Goal: Task Accomplishment & Management: Manage account settings

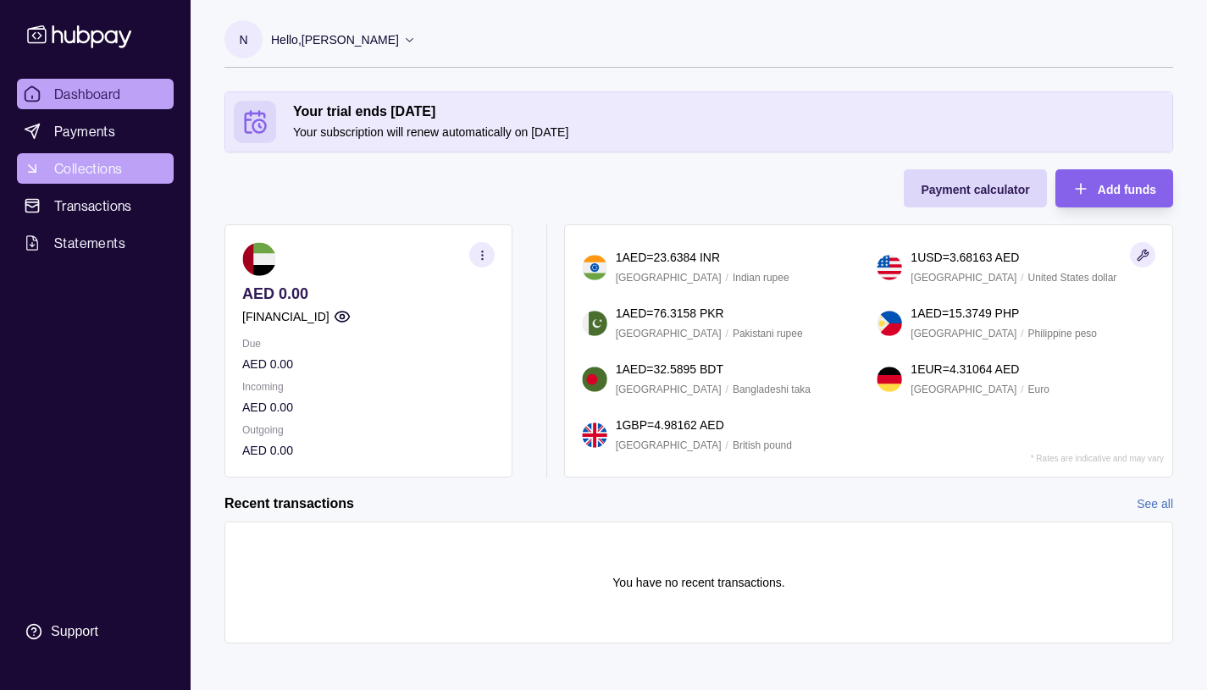
click at [100, 164] on span "Collections" at bounding box center [88, 168] width 68 height 20
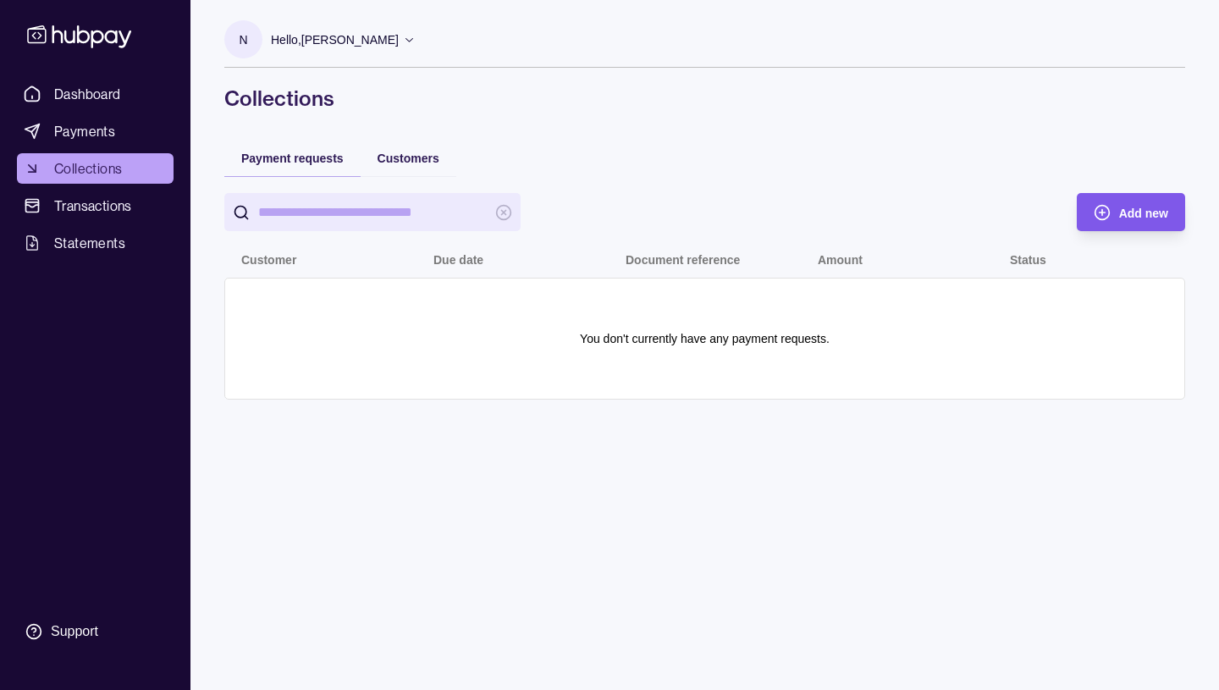
click at [1103, 206] on circle "button" at bounding box center [1102, 212] width 14 height 14
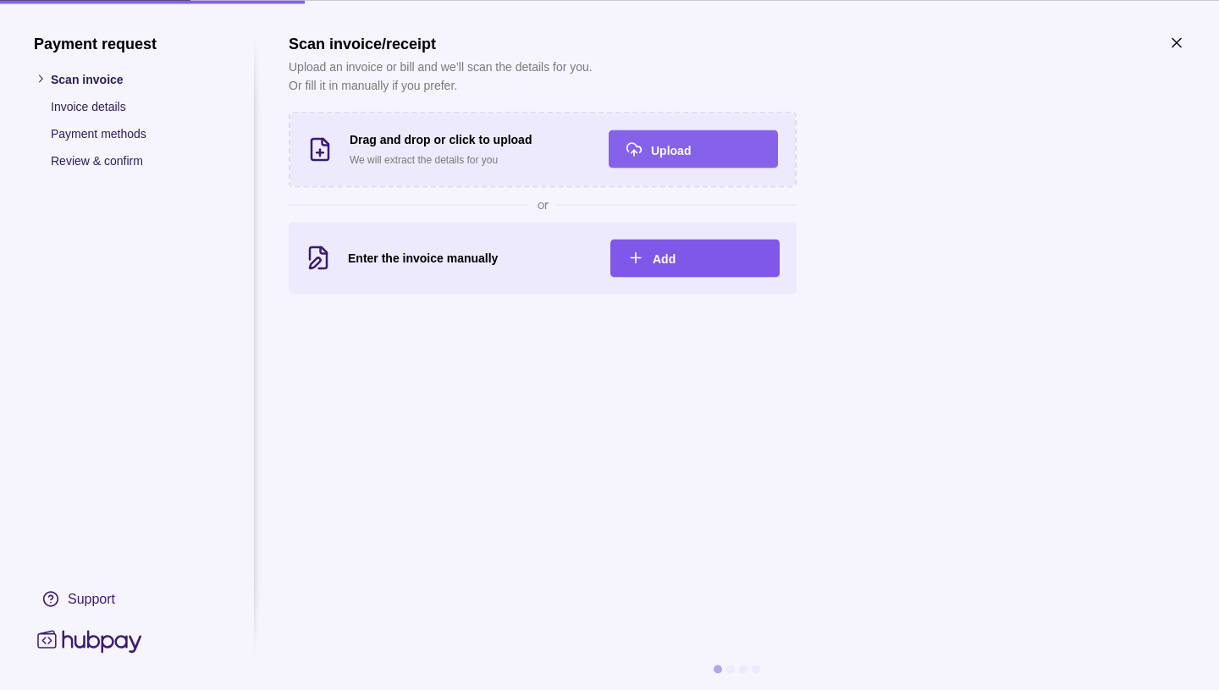
click at [655, 257] on span "Add" at bounding box center [664, 259] width 23 height 14
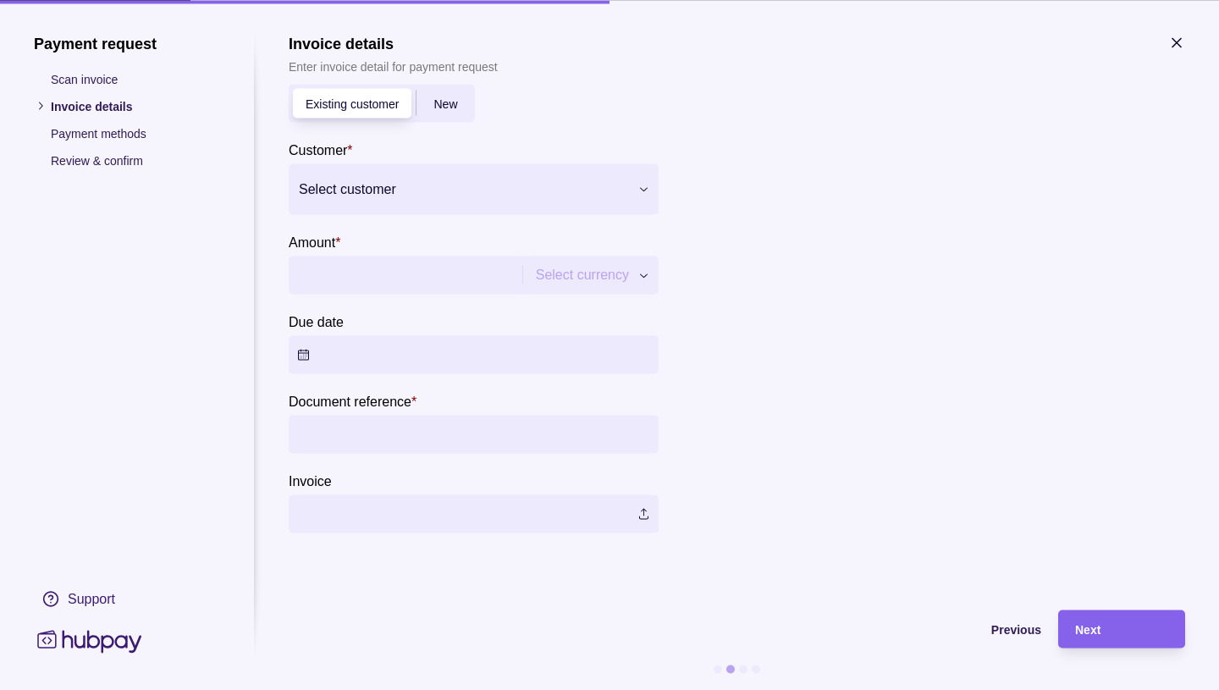
click at [450, 102] on span "New" at bounding box center [446, 104] width 24 height 14
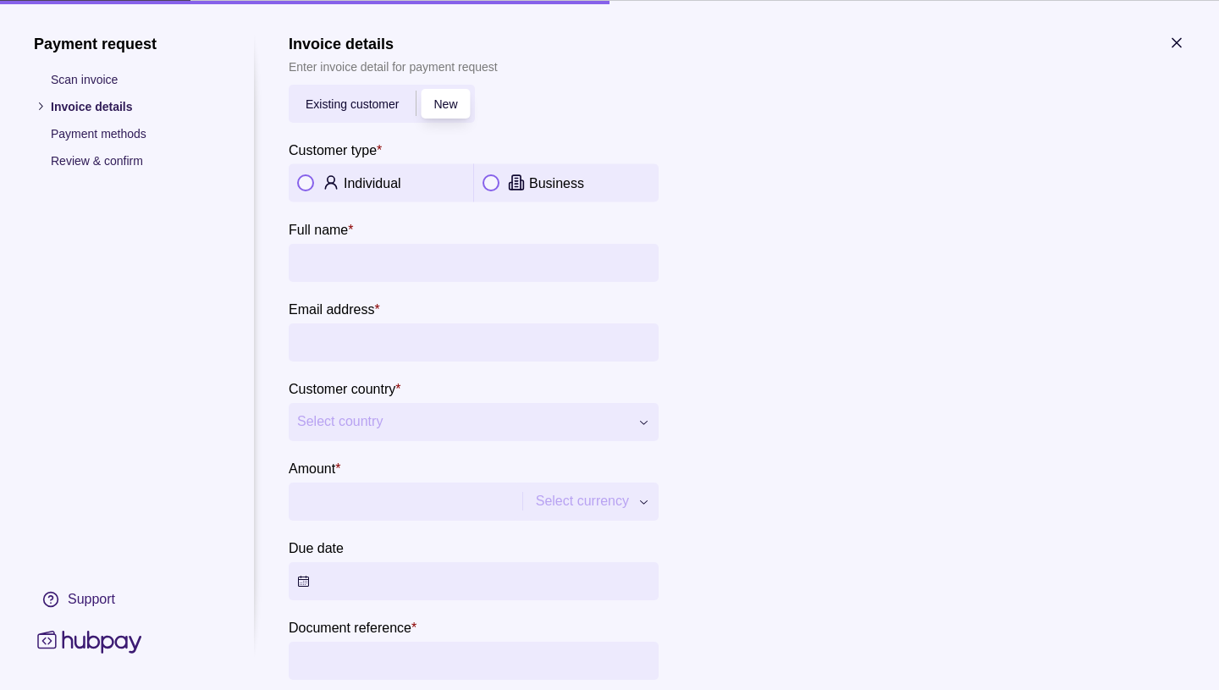
click at [359, 109] on span "Existing customer" at bounding box center [352, 104] width 93 height 14
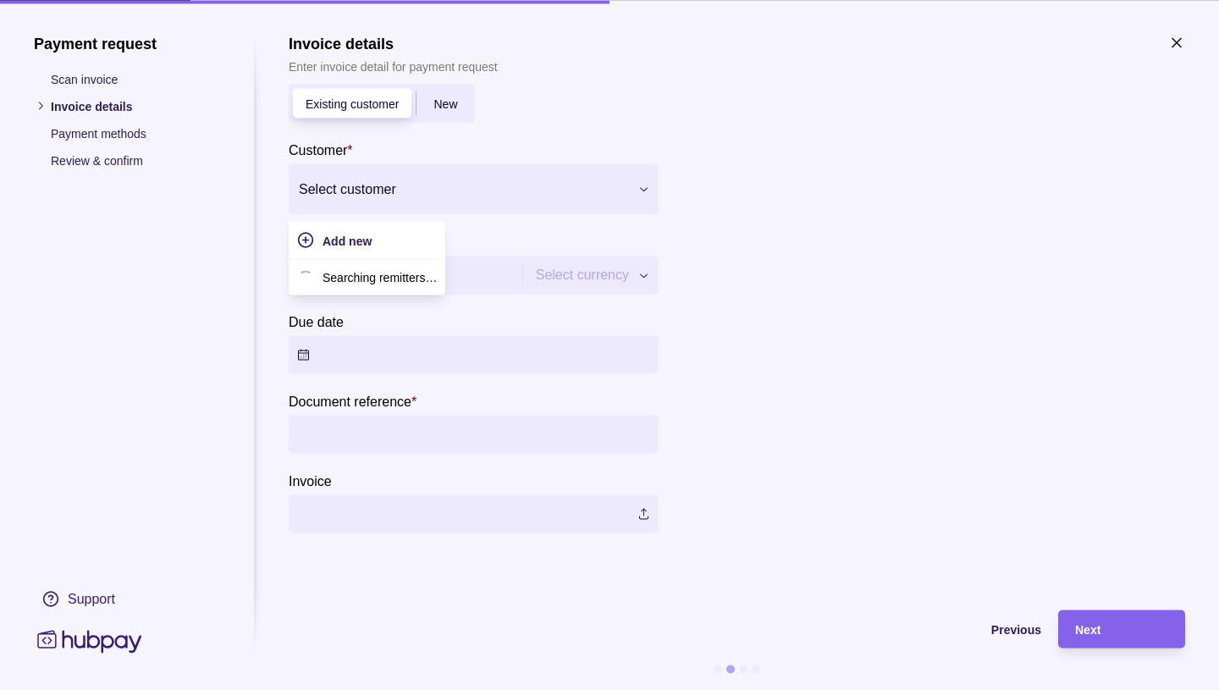
click at [648, 188] on icon at bounding box center [644, 189] width 13 height 13
click at [919, 232] on div at bounding box center [930, 300] width 508 height 465
click at [443, 97] on div "New" at bounding box center [446, 103] width 58 height 20
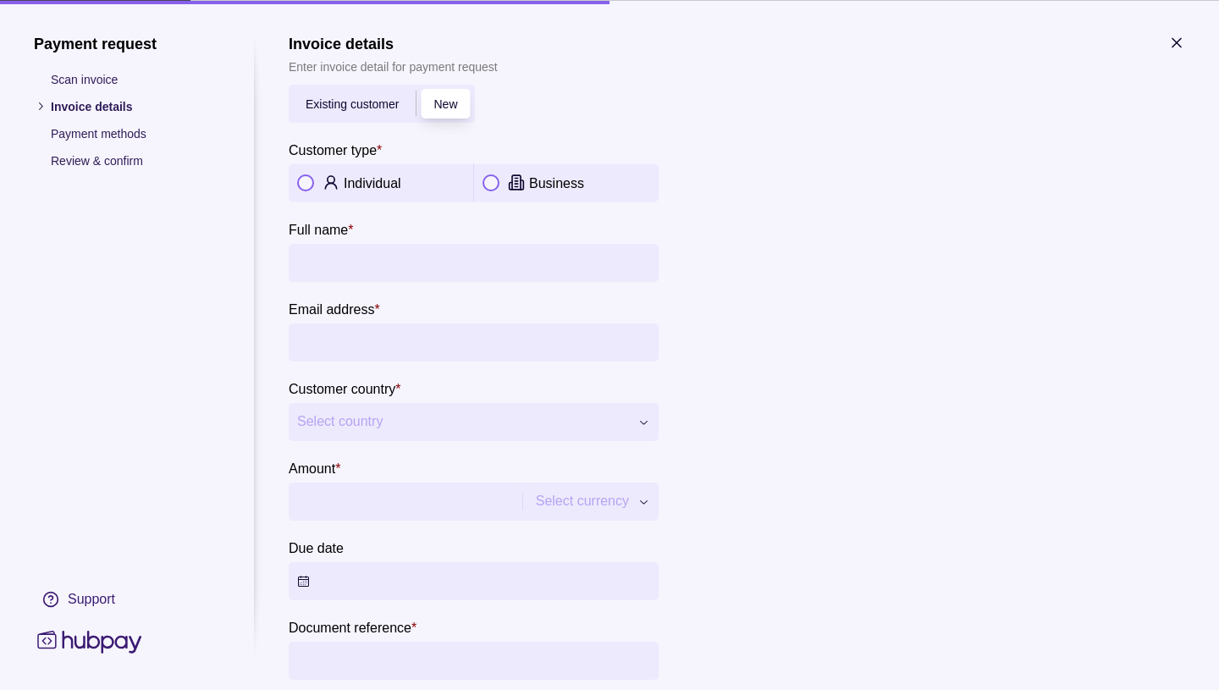
click at [70, 135] on p "Payment methods" at bounding box center [135, 133] width 169 height 19
click at [104, 132] on p "Payment methods" at bounding box center [135, 133] width 169 height 19
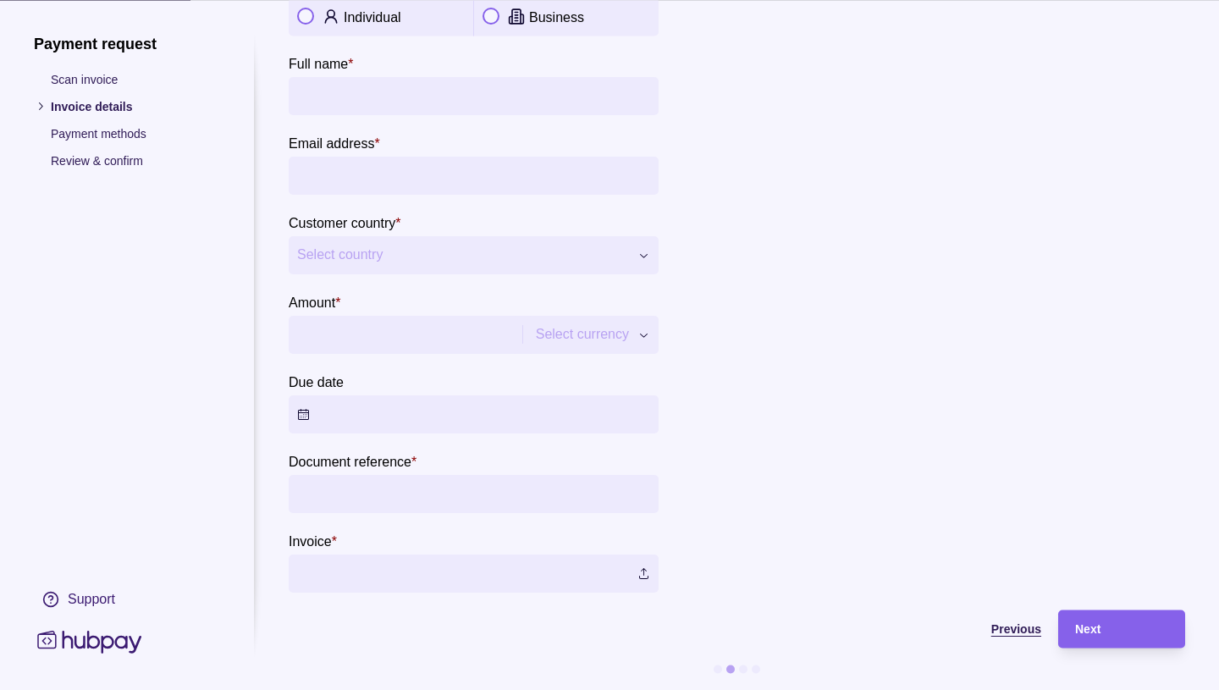
click at [1014, 623] on span "Previous" at bounding box center [1017, 630] width 50 height 14
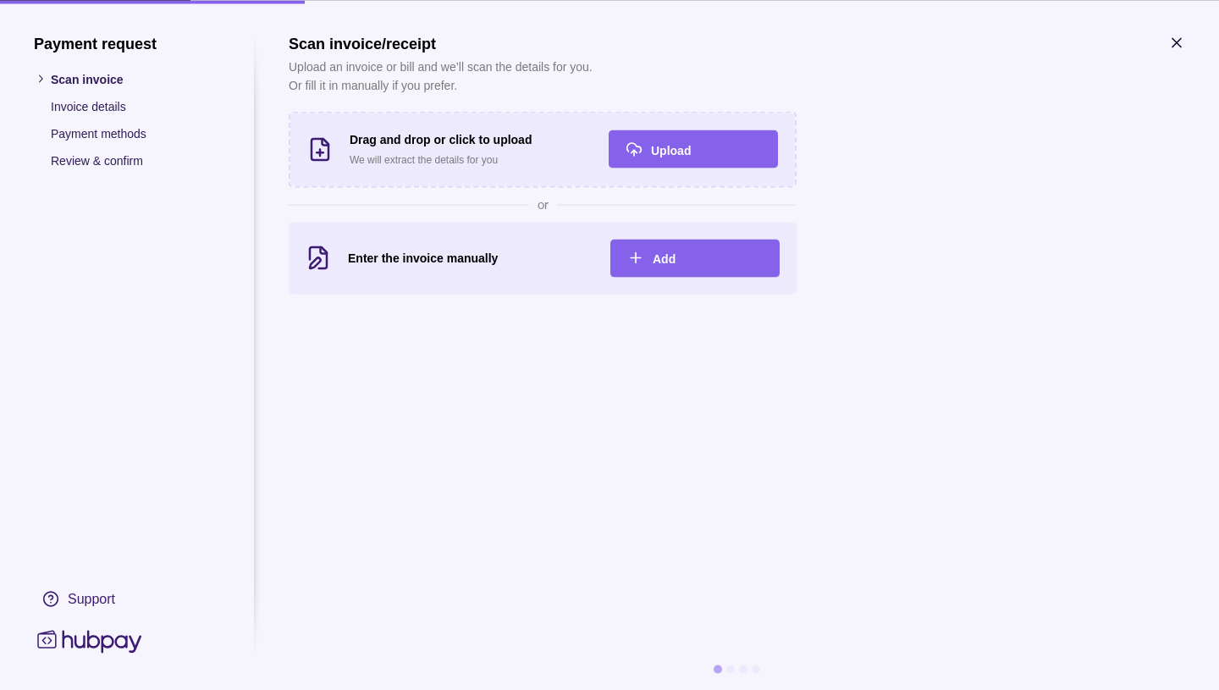
scroll to position [0, 0]
click at [1175, 40] on icon "button" at bounding box center [1177, 42] width 17 height 17
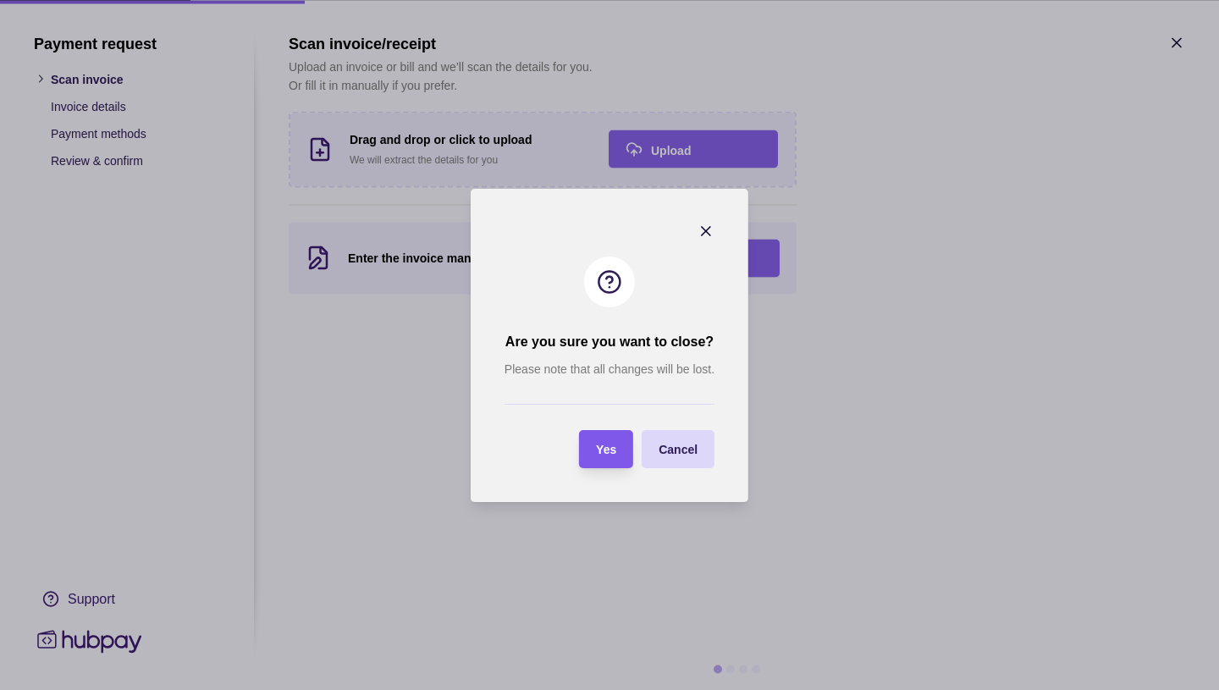
click at [605, 456] on div "Yes" at bounding box center [606, 449] width 20 height 20
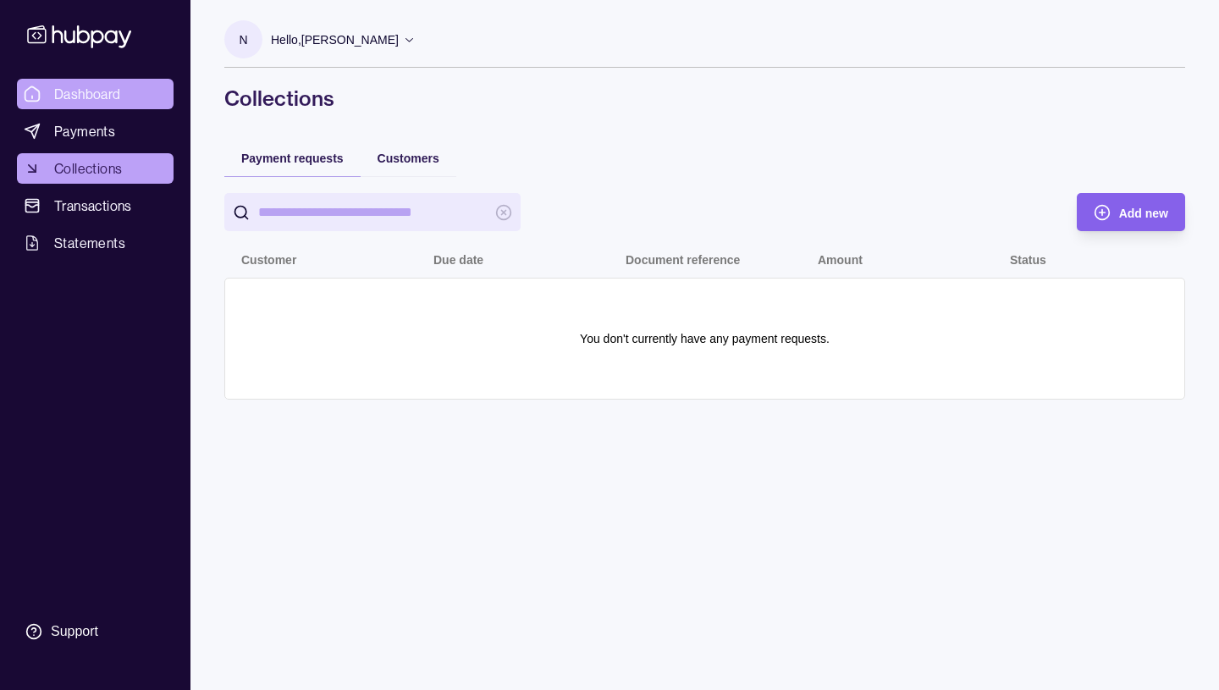
click at [80, 92] on span "Dashboard" at bounding box center [87, 94] width 67 height 20
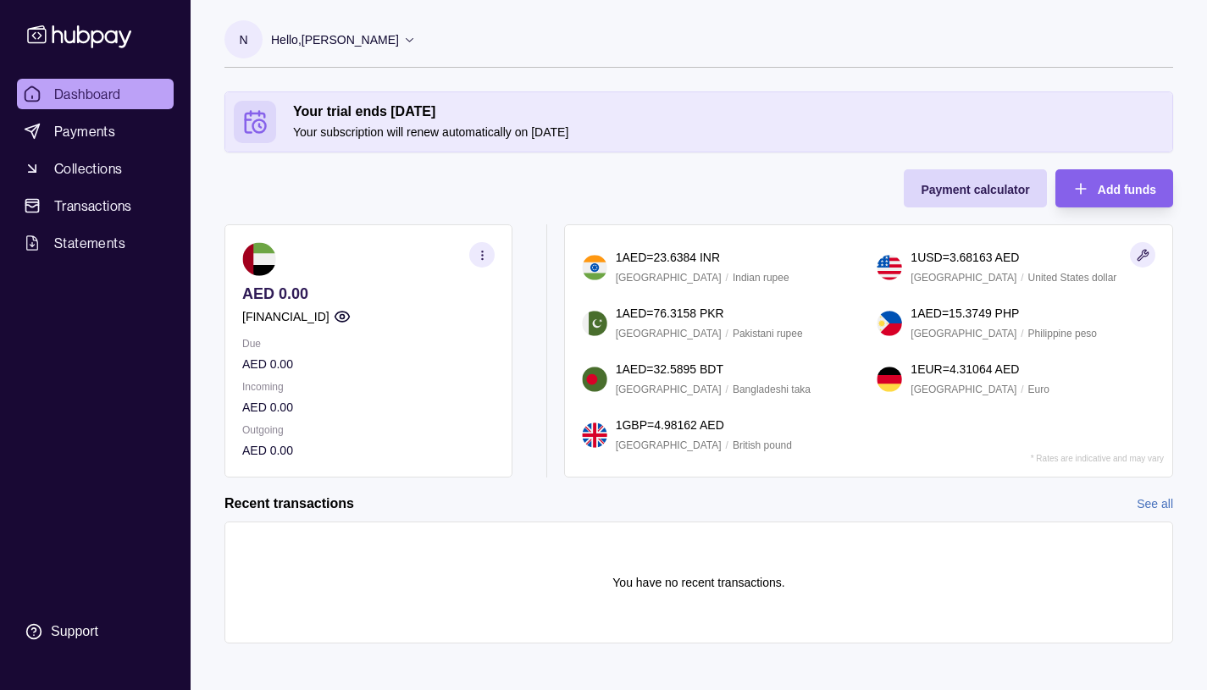
click at [416, 40] on icon at bounding box center [409, 39] width 13 height 13
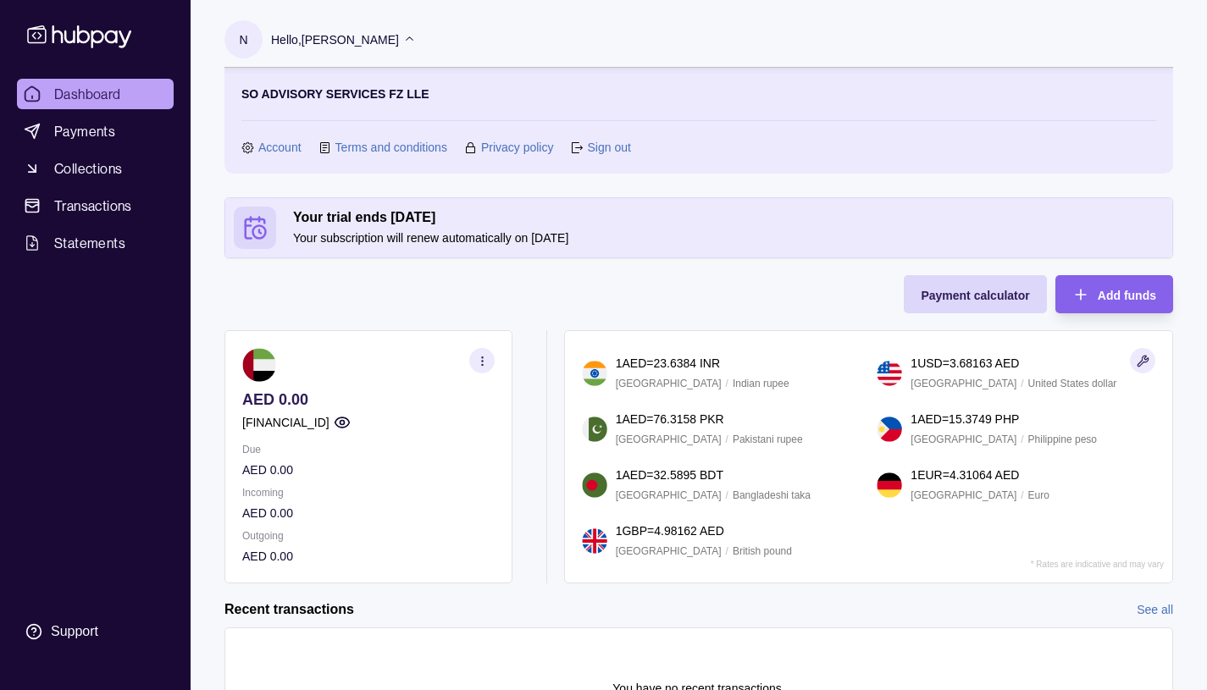
click at [601, 146] on link "Sign out" at bounding box center [608, 147] width 43 height 19
